Goal: Information Seeking & Learning: Find specific fact

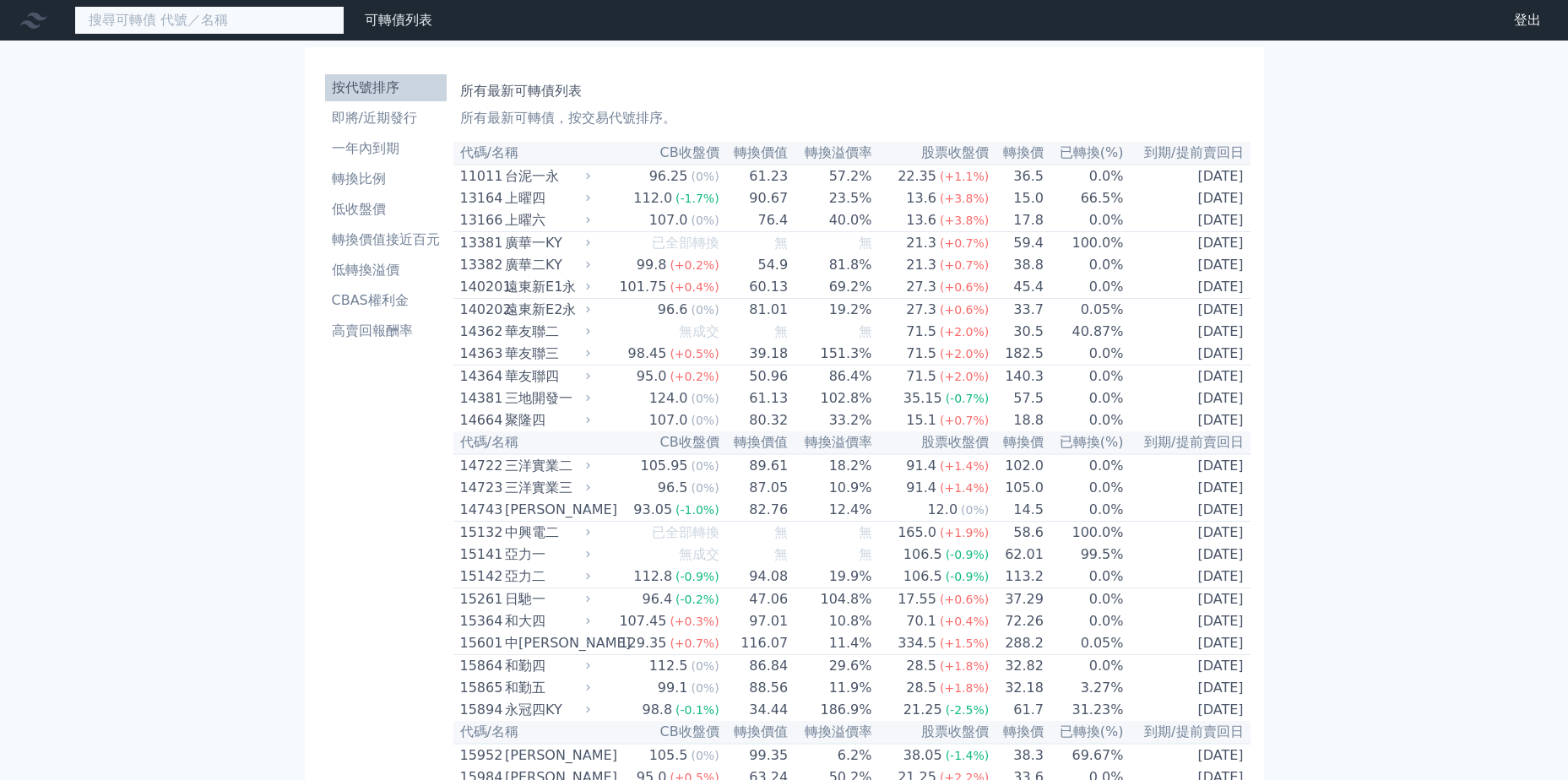
click at [274, 33] on input at bounding box center [209, 19] width 270 height 28
click at [271, 20] on input at bounding box center [209, 19] width 270 height 28
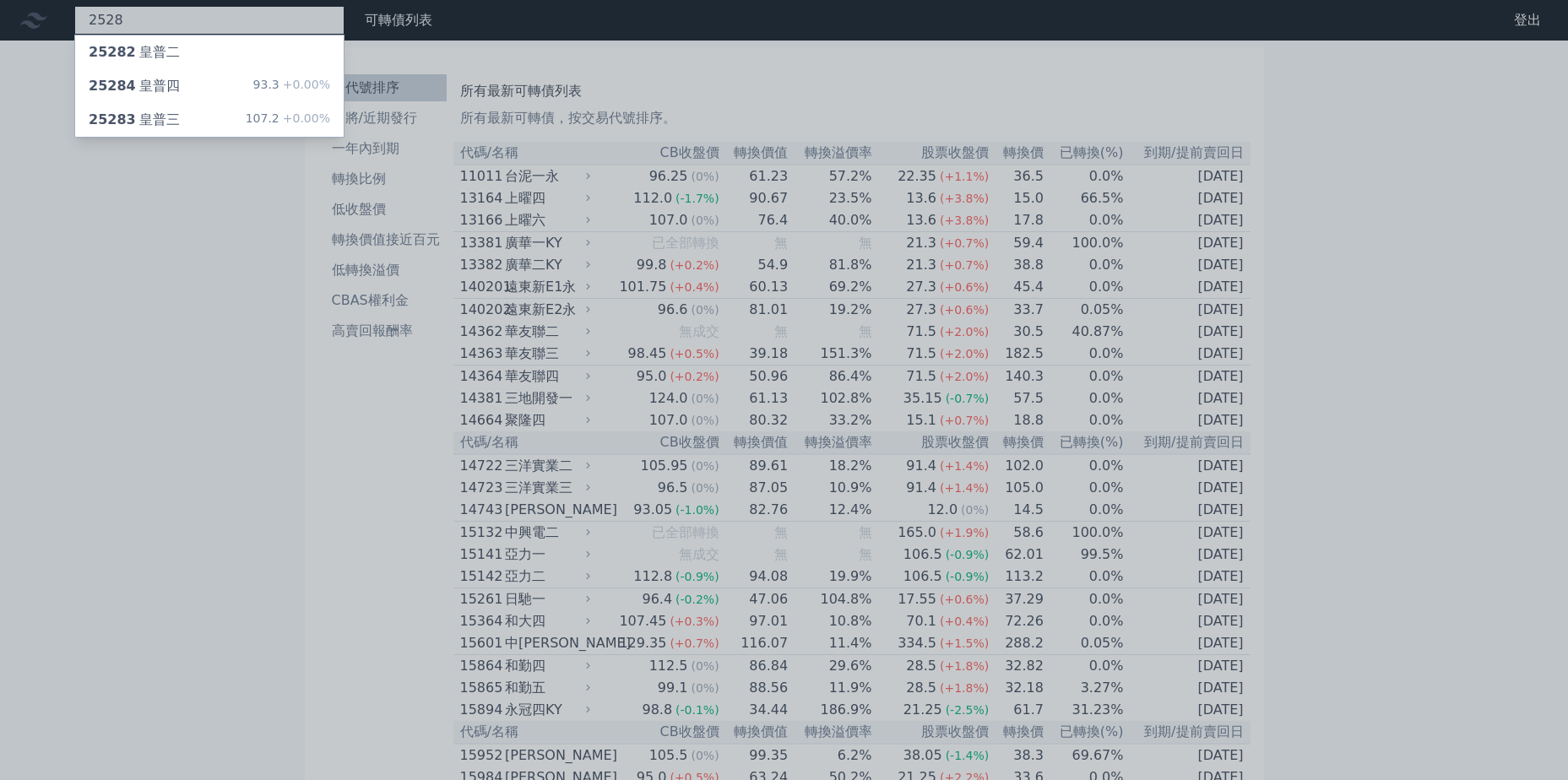
type input "2528"
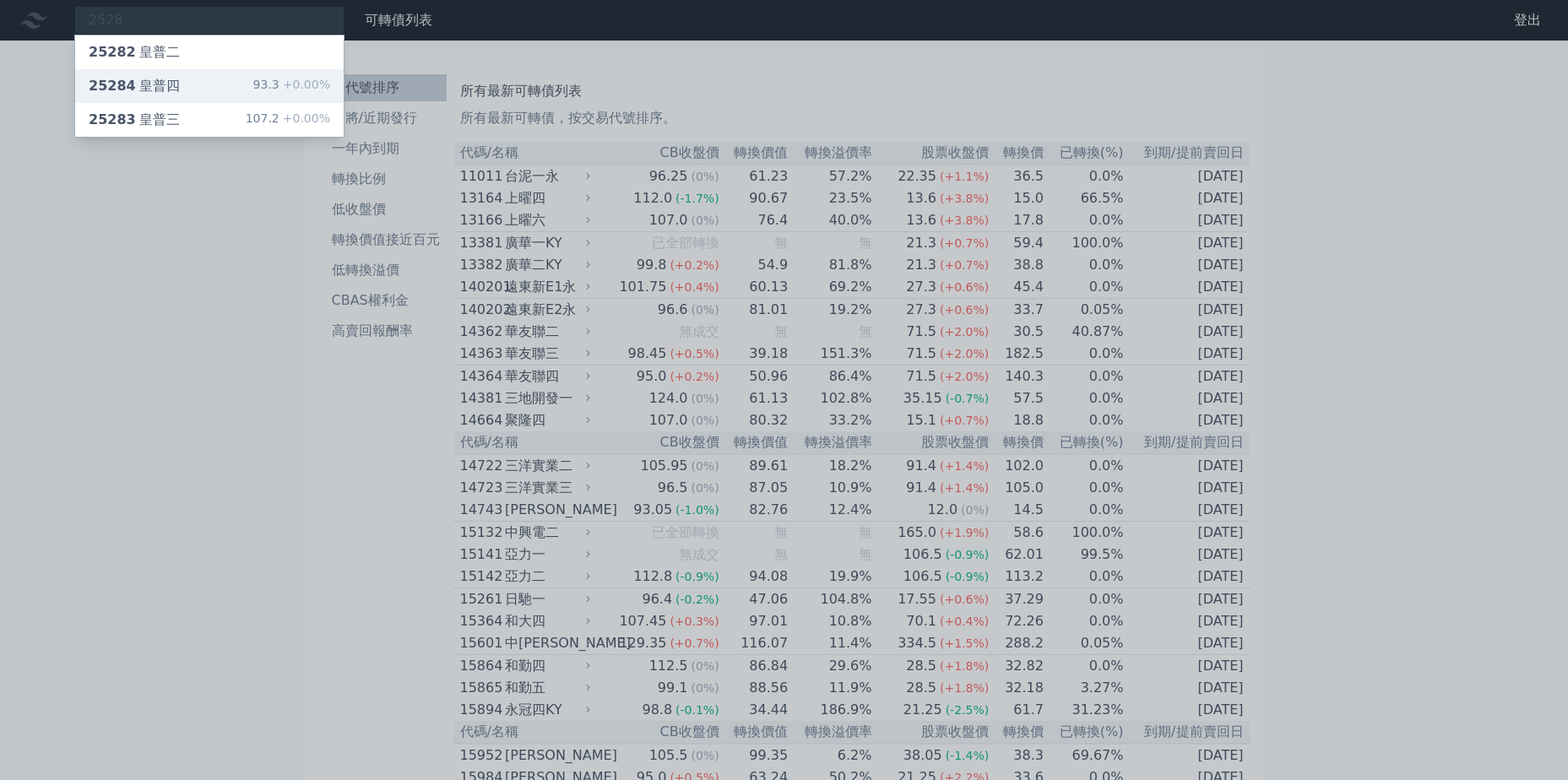
click at [276, 74] on div "25284 皇普四 93.3 +0.00%" at bounding box center [209, 86] width 269 height 34
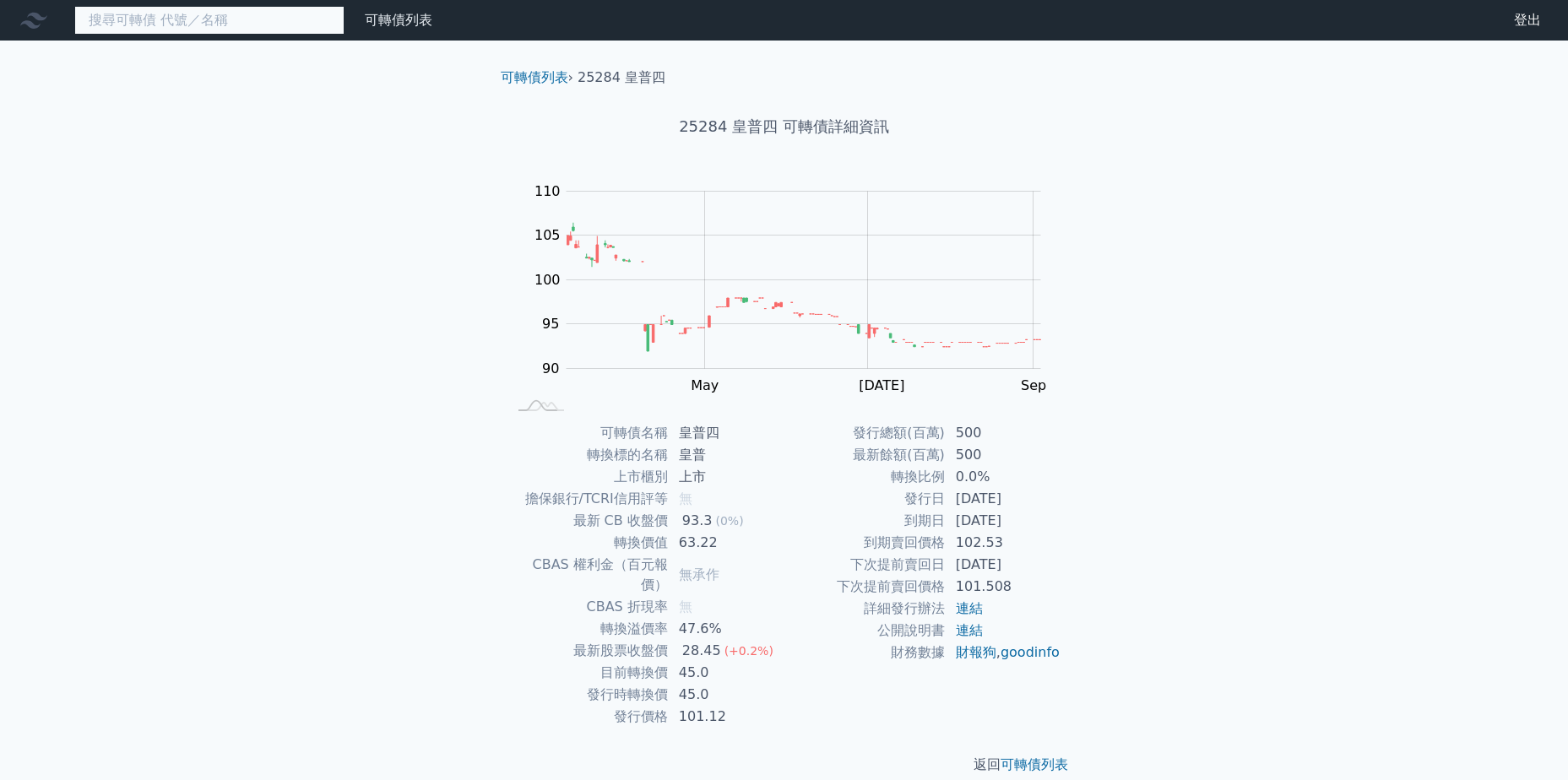
click at [172, 25] on input at bounding box center [209, 19] width 270 height 28
click at [1384, 442] on div "可轉債列表 財務數據 可轉債列表 財務數據 登出 登出 可轉債列表 › 25284 皇普四 25284 皇普四 可轉債詳細資訊 Zoom Out 100 80…" at bounding box center [784, 401] width 1568 height 802
click at [1085, 275] on div "可轉債列表 › 25284 皇普四 25284 皇普四 可轉債詳細資訊 Zoom Out 100 80 85 90 95 100 105 110 115 L …" at bounding box center [784, 421] width 649 height 762
